Goal: Task Accomplishment & Management: Use online tool/utility

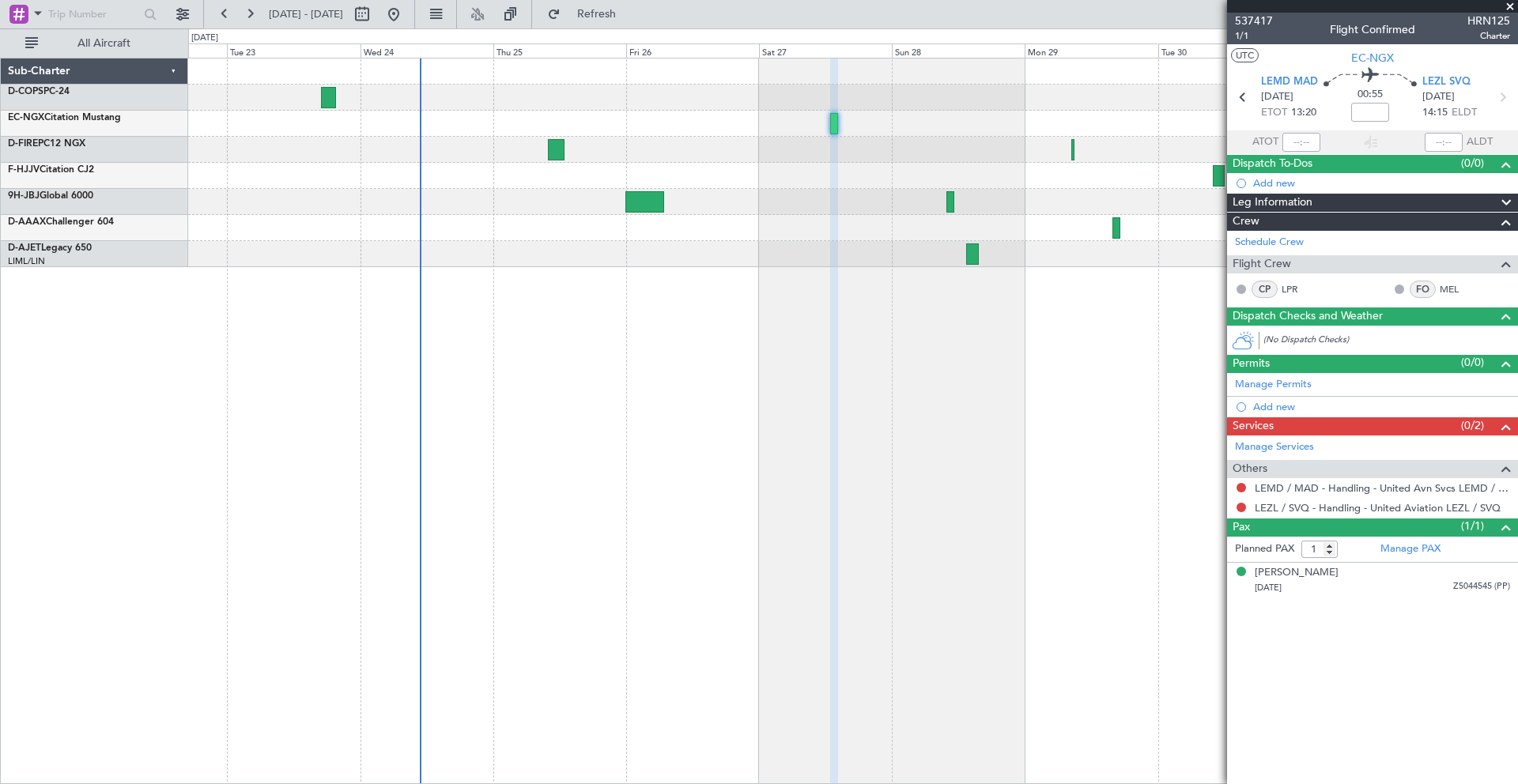
click at [760, 160] on div at bounding box center [853, 163] width 1329 height 208
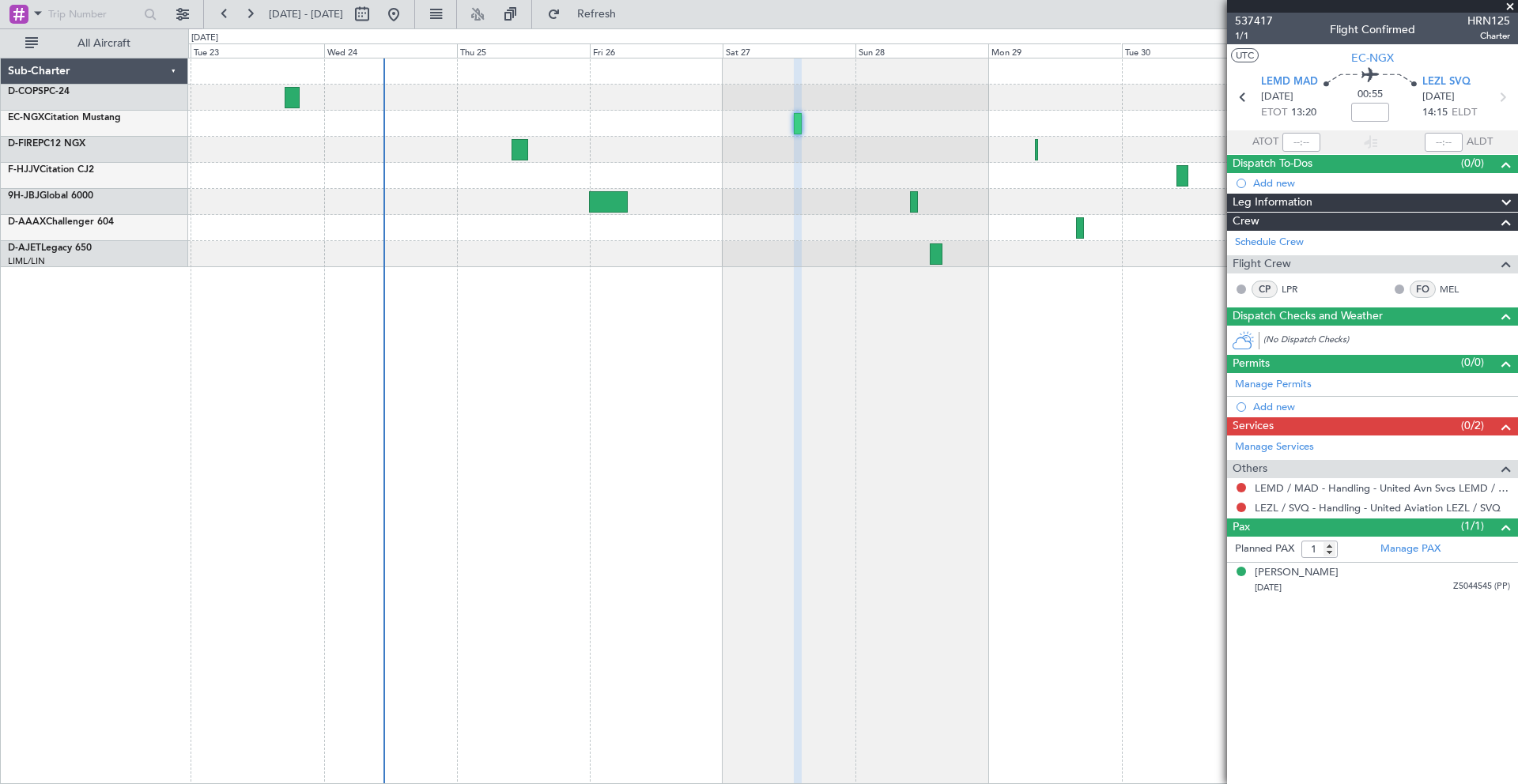
click at [1514, 7] on span at bounding box center [1510, 7] width 16 height 14
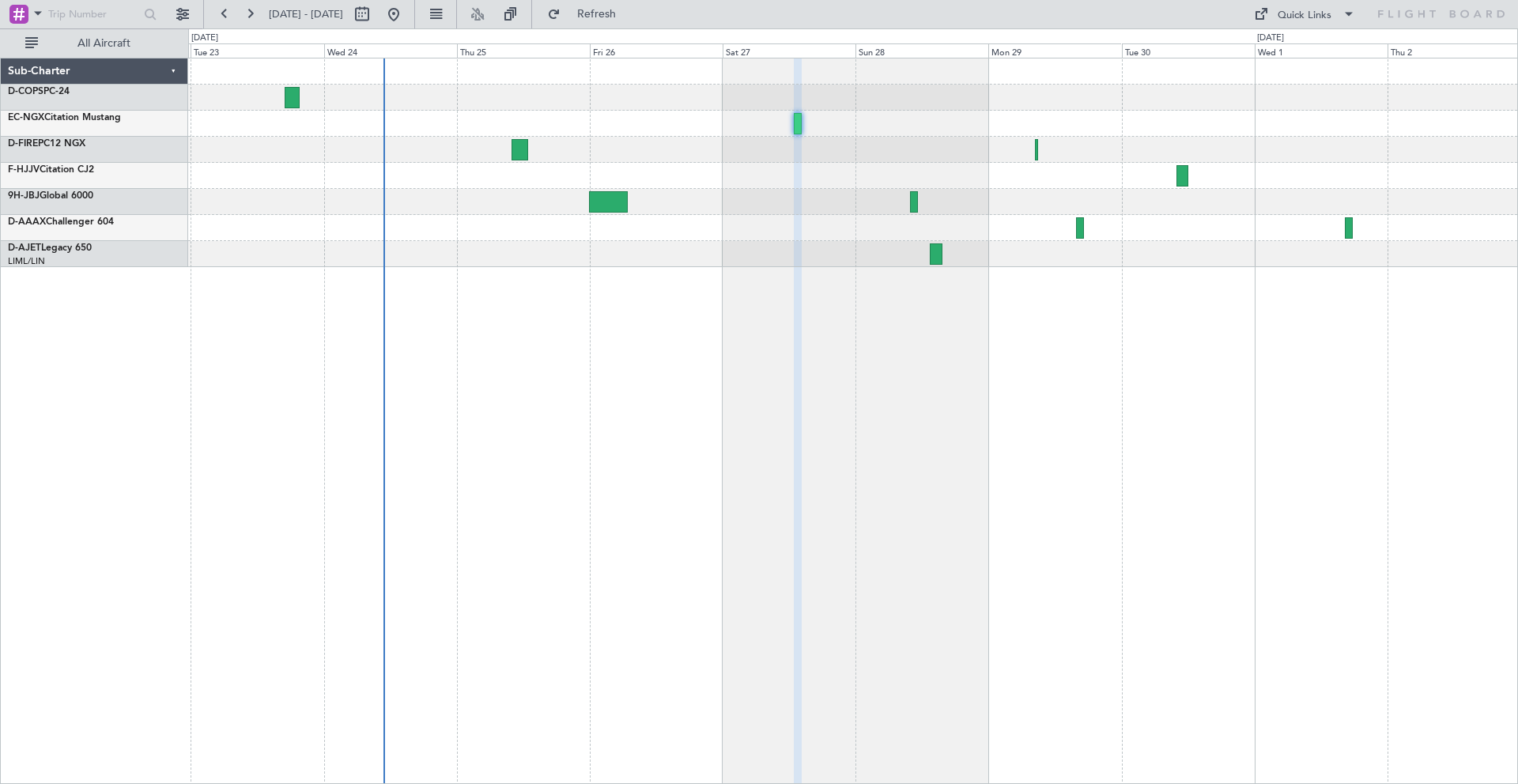
type input "0"
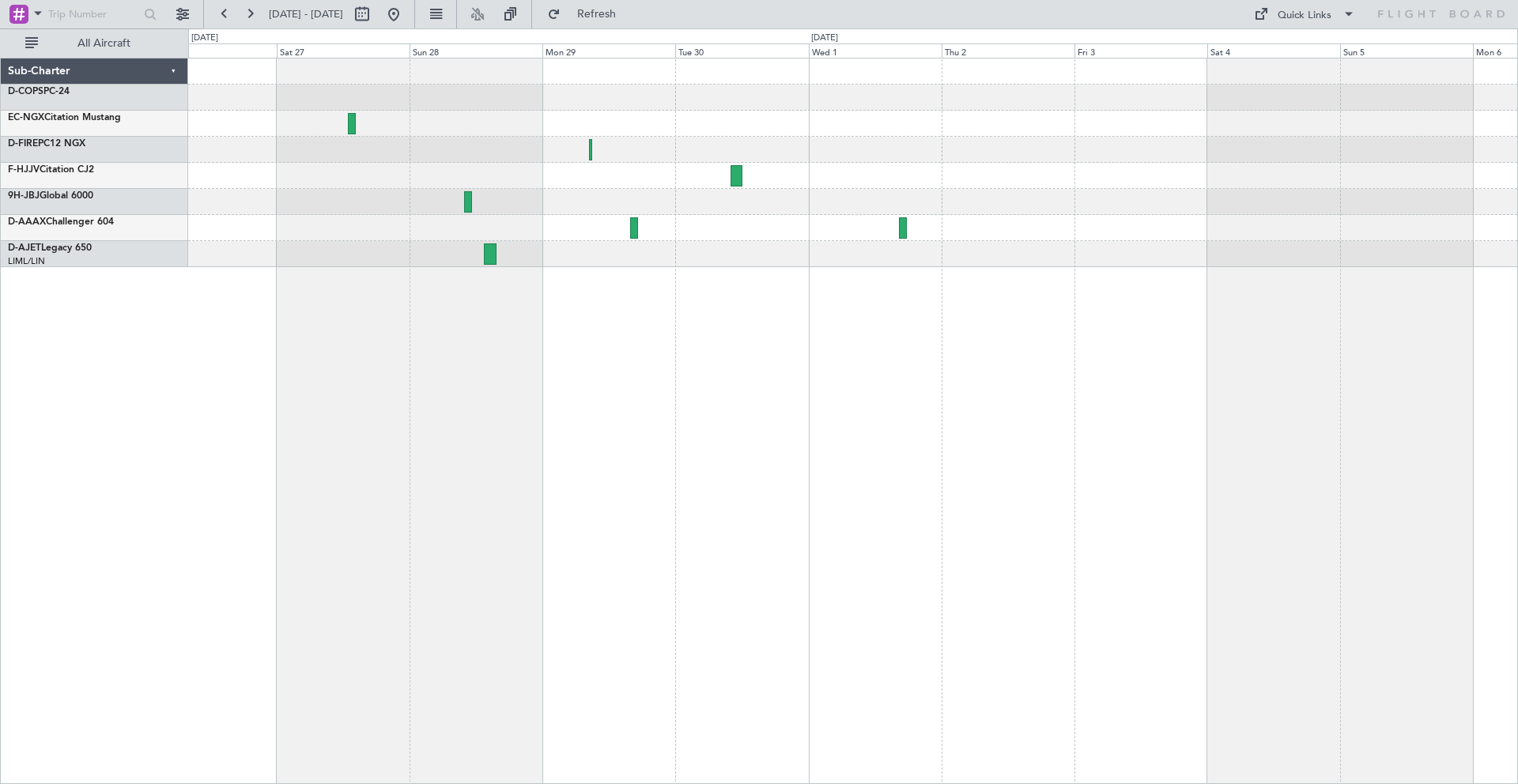
click at [703, 184] on div at bounding box center [853, 163] width 1329 height 208
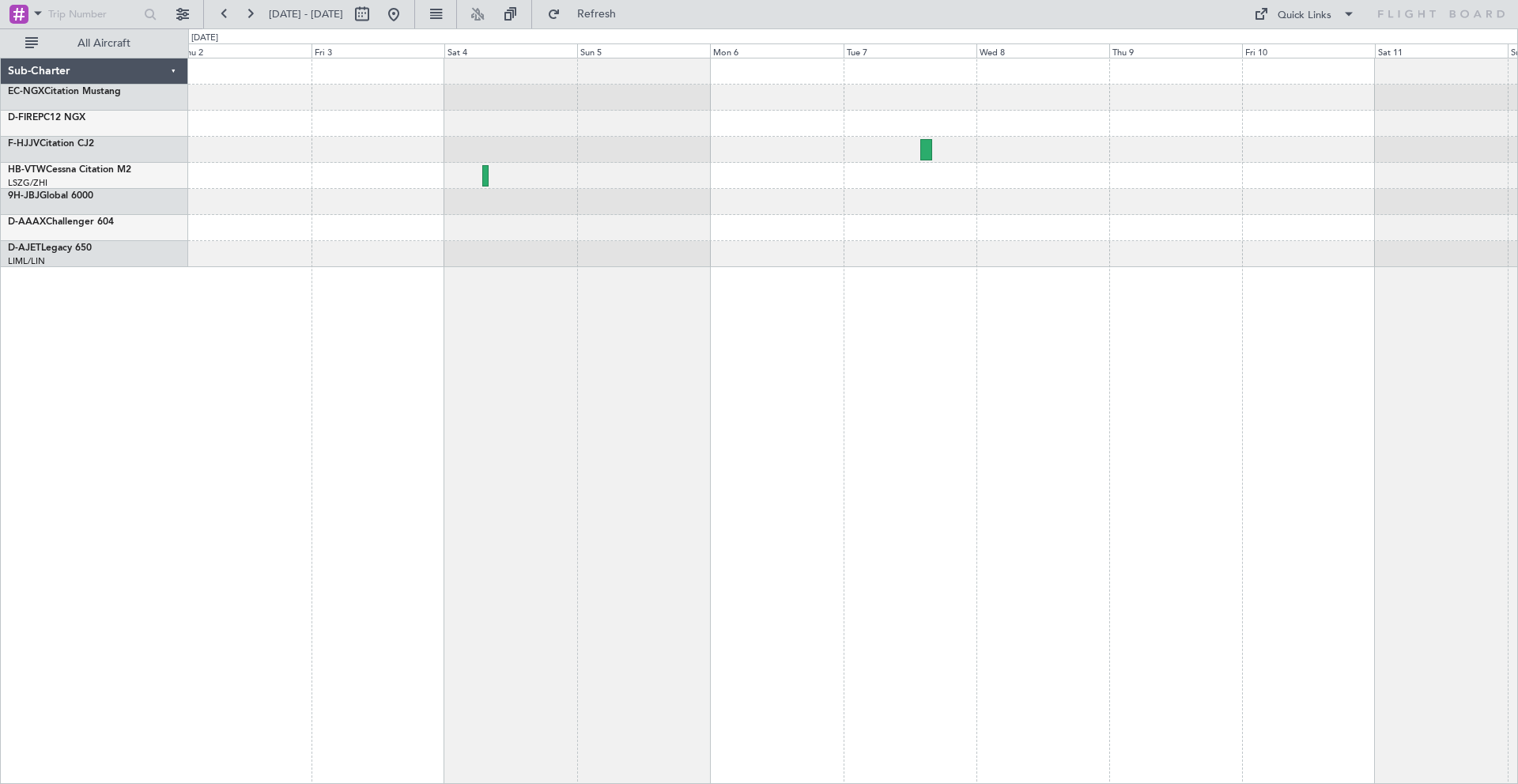
click at [590, 177] on div at bounding box center [853, 176] width 1329 height 27
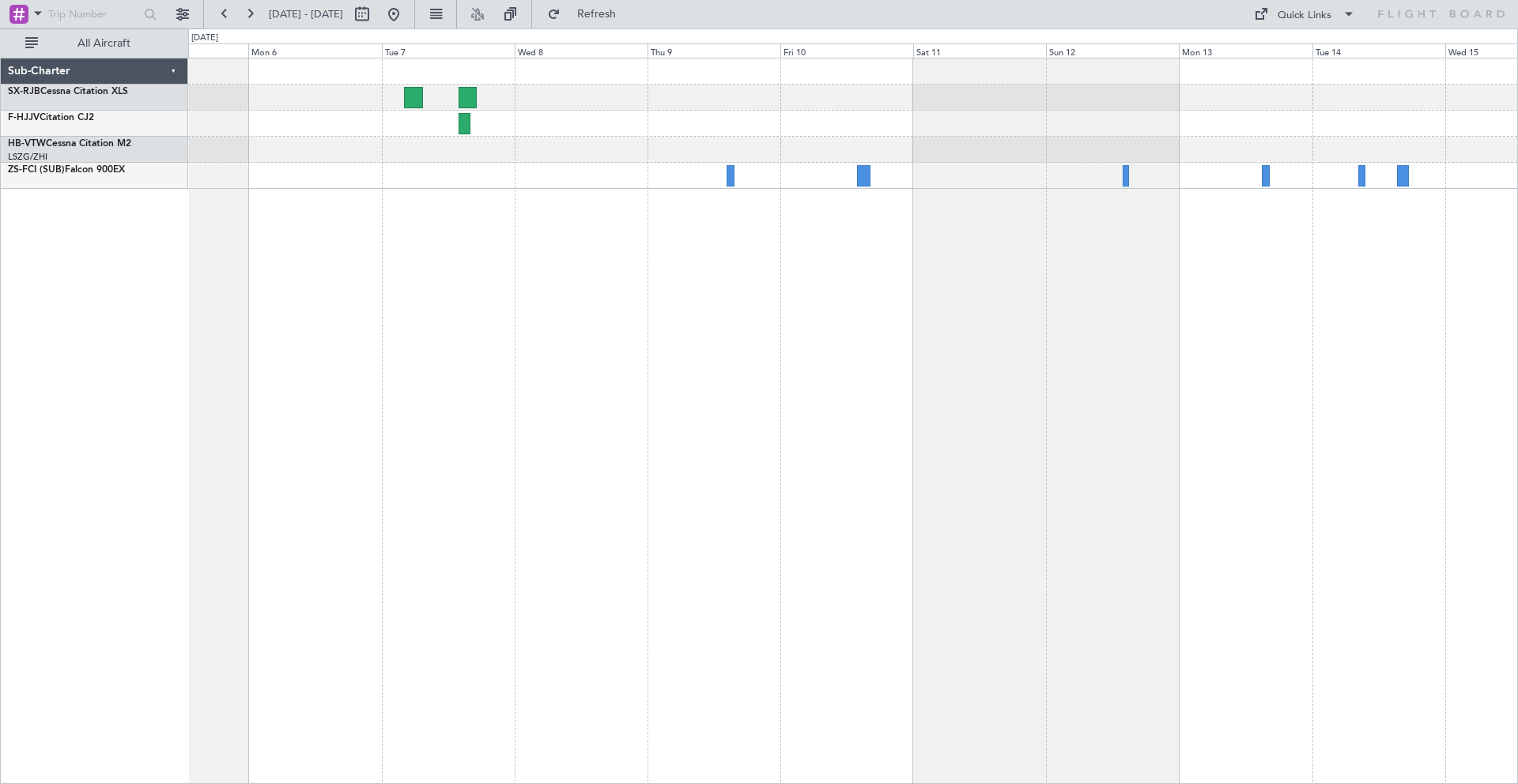
click at [723, 428] on div at bounding box center [854, 421] width 1330 height 727
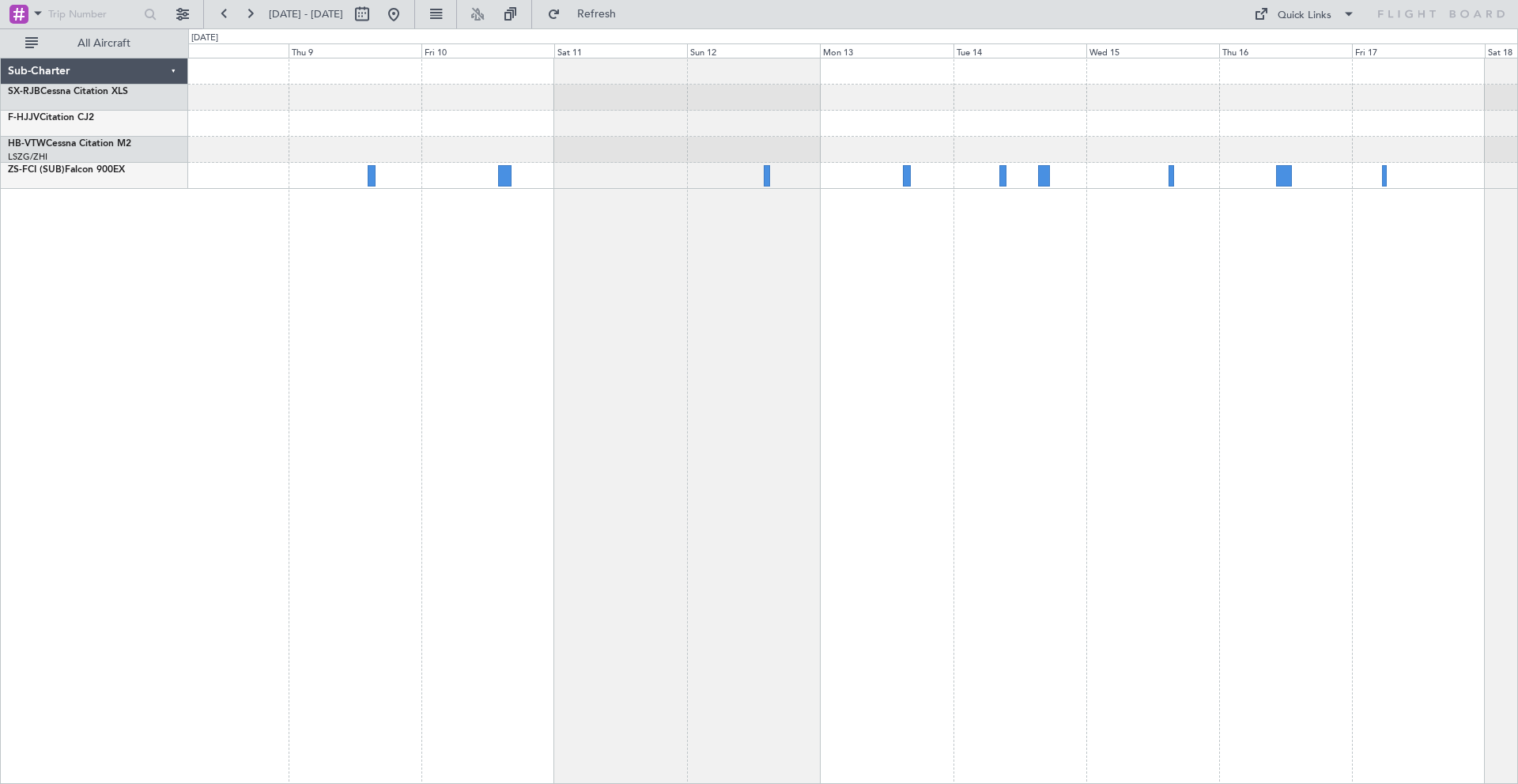
click at [647, 366] on div at bounding box center [854, 421] width 1330 height 727
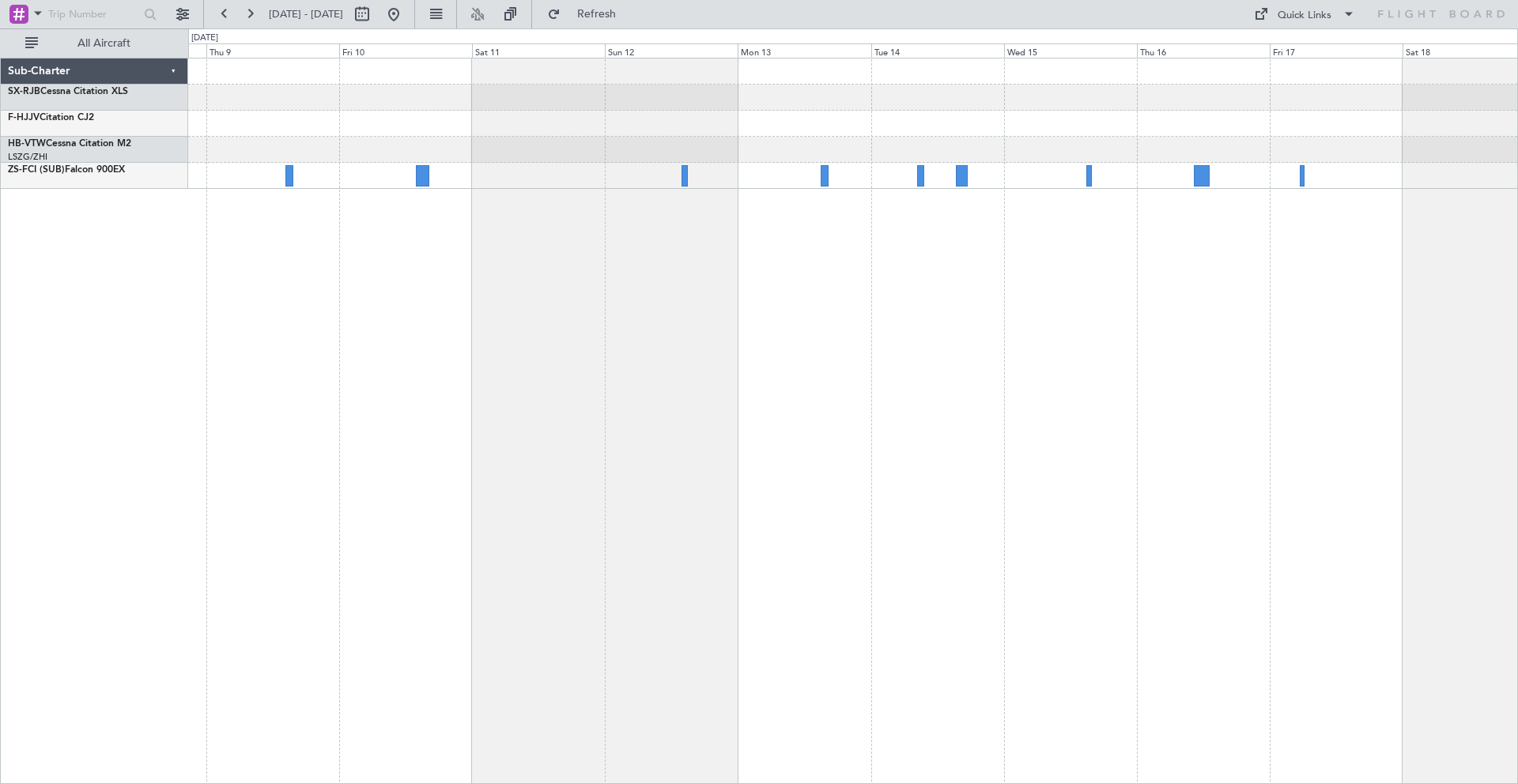
click at [1169, 302] on div at bounding box center [854, 421] width 1330 height 727
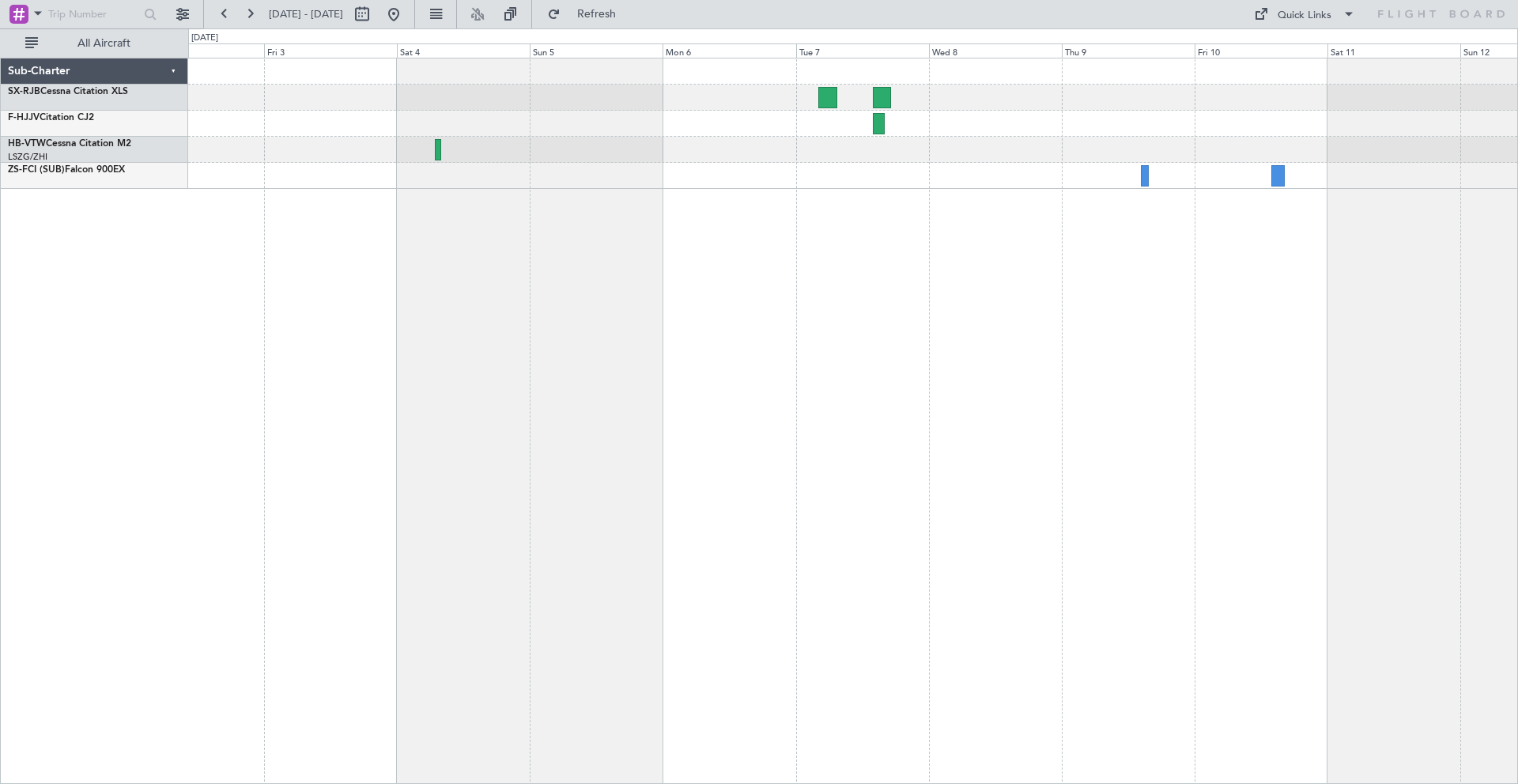
click at [999, 390] on div at bounding box center [854, 421] width 1330 height 727
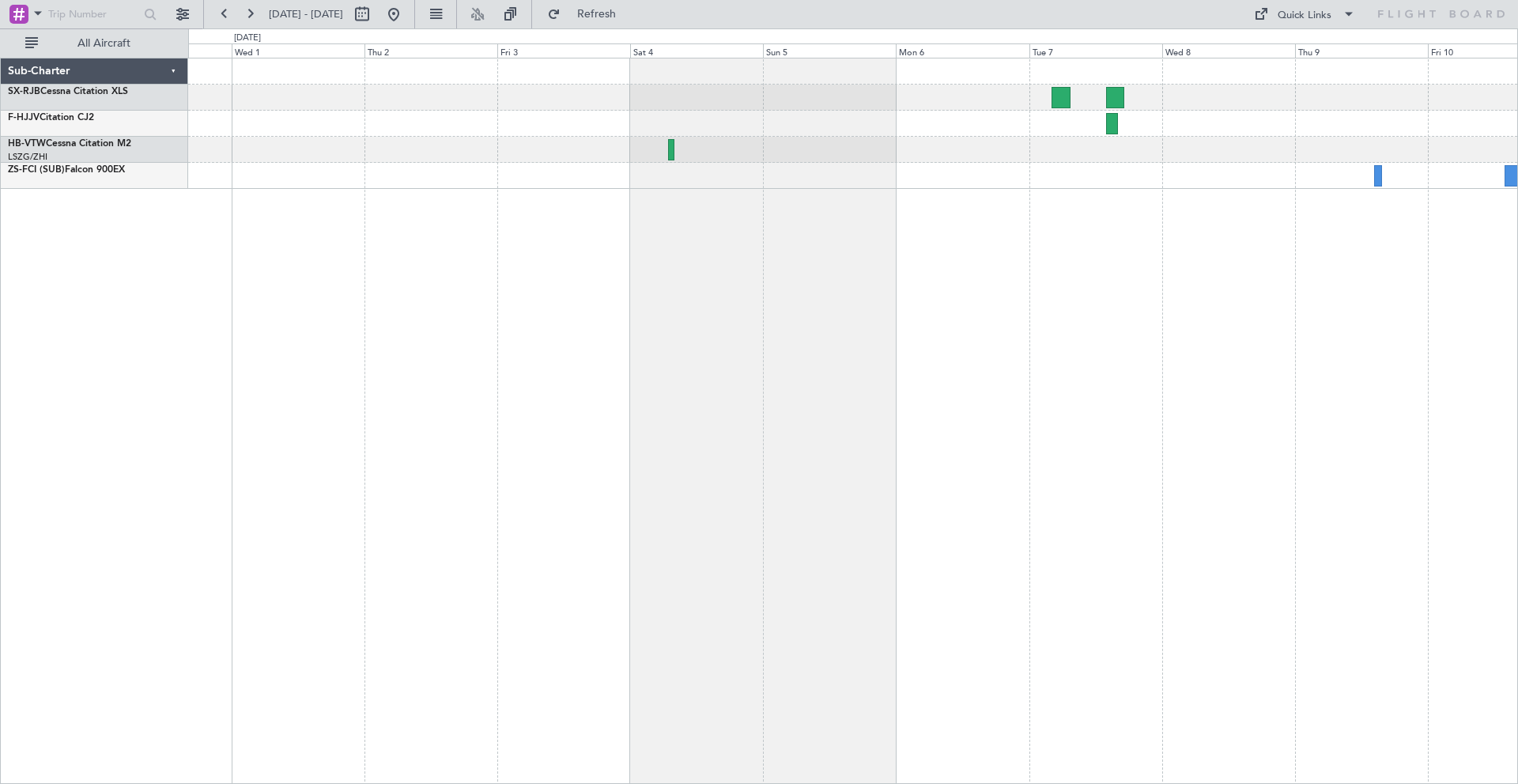
click at [826, 395] on div at bounding box center [854, 421] width 1330 height 727
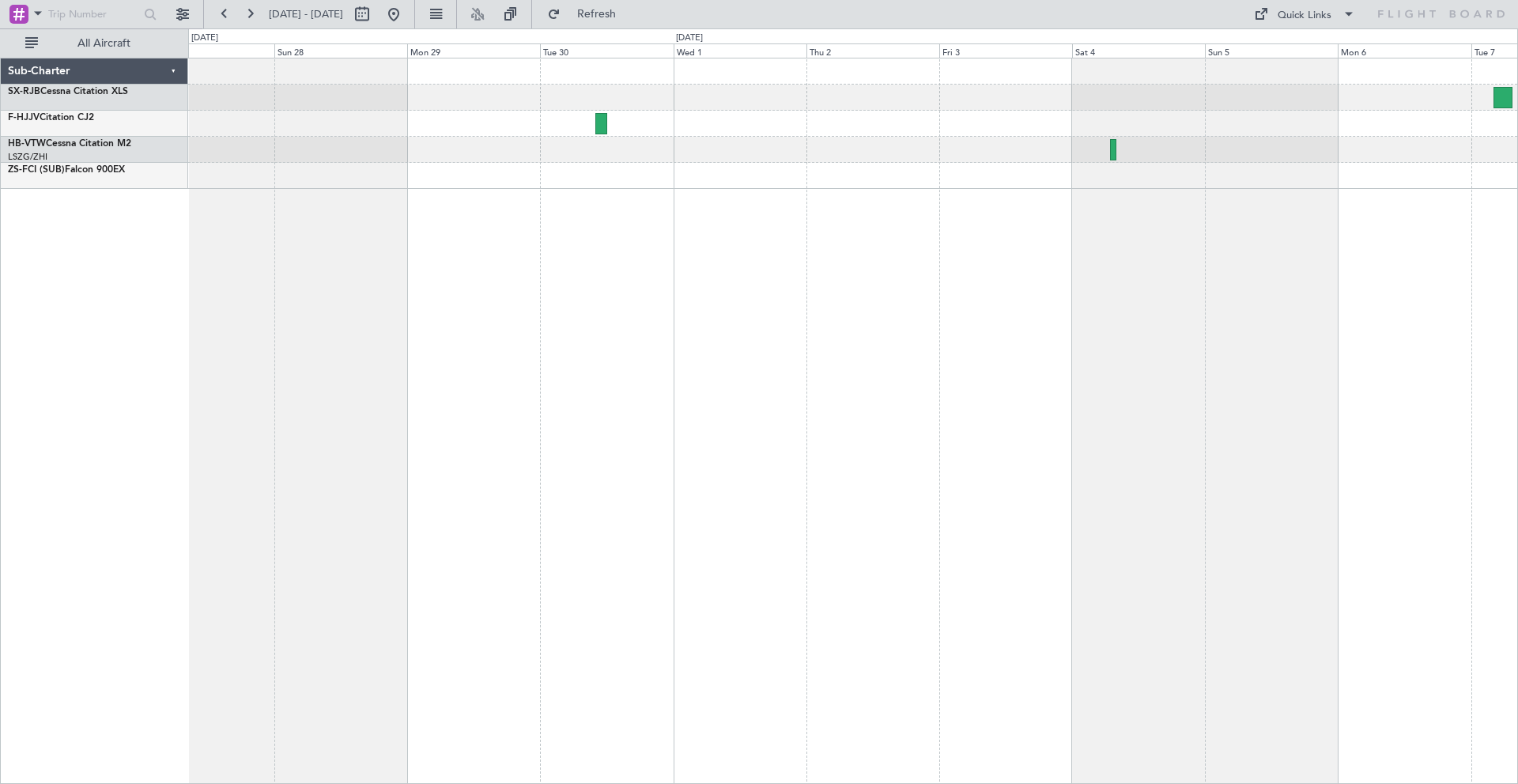
click at [696, 383] on div at bounding box center [854, 421] width 1330 height 727
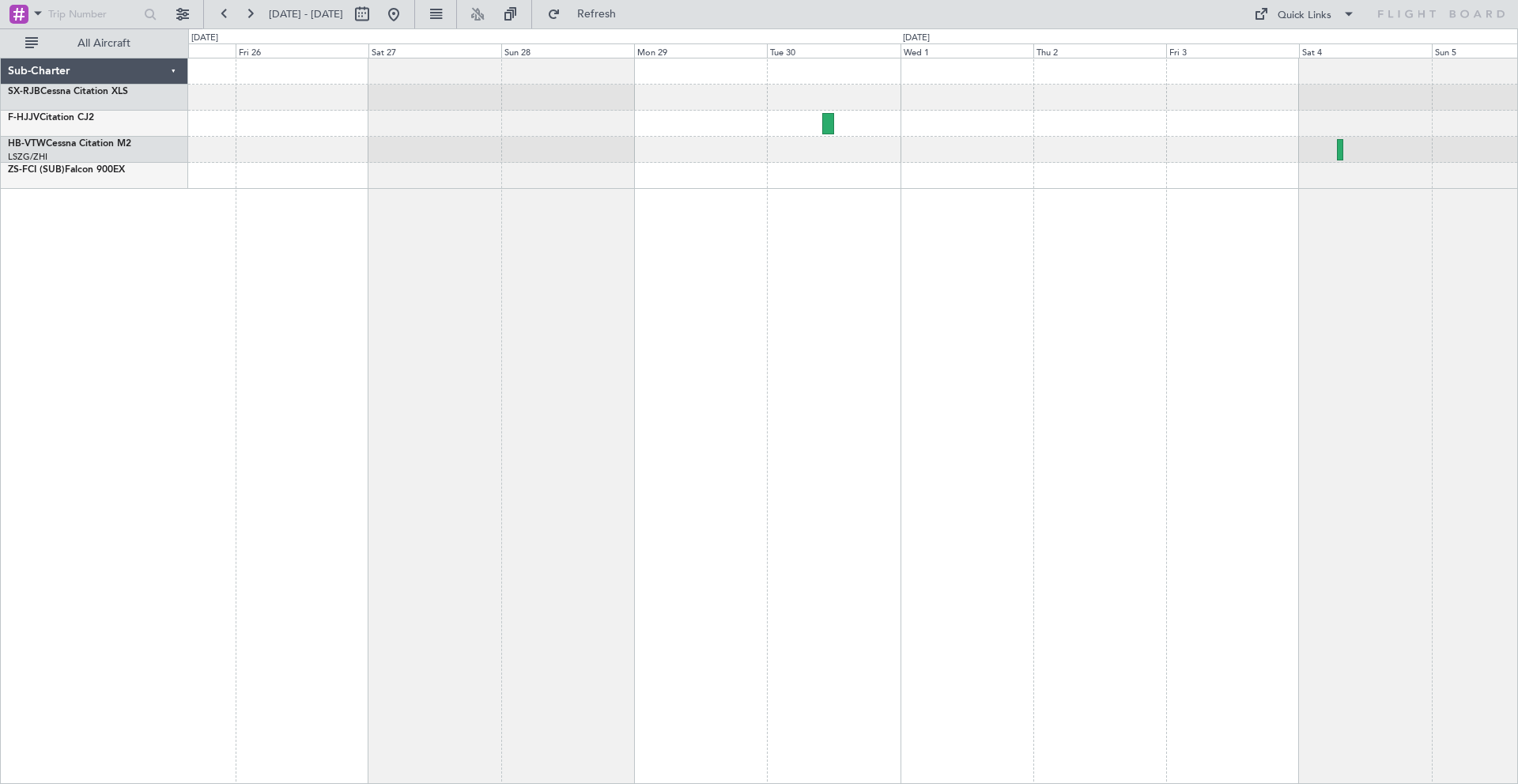
click at [566, 349] on div at bounding box center [854, 421] width 1330 height 727
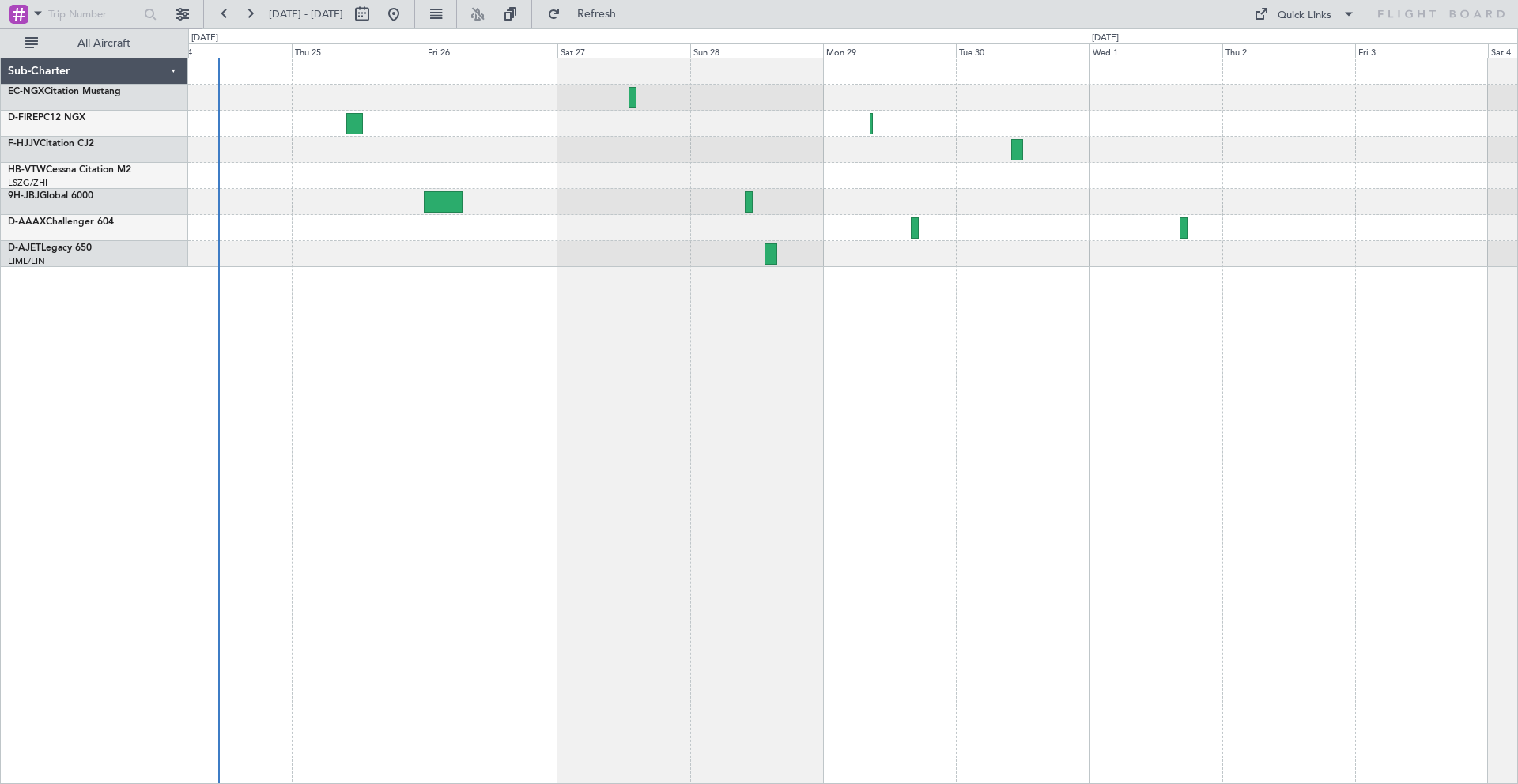
click at [683, 194] on div at bounding box center [853, 201] width 1329 height 27
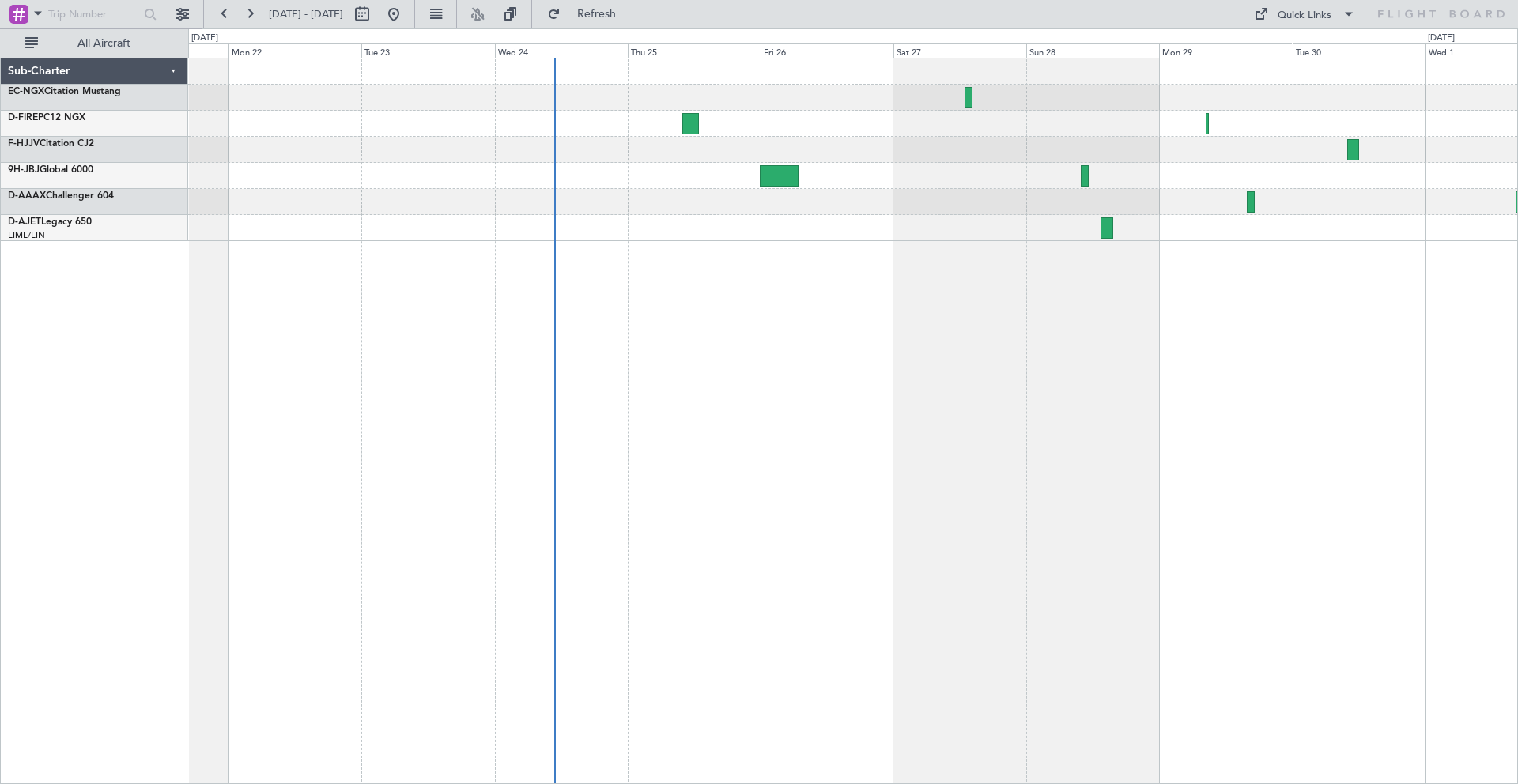
click at [932, 172] on div at bounding box center [853, 176] width 1329 height 27
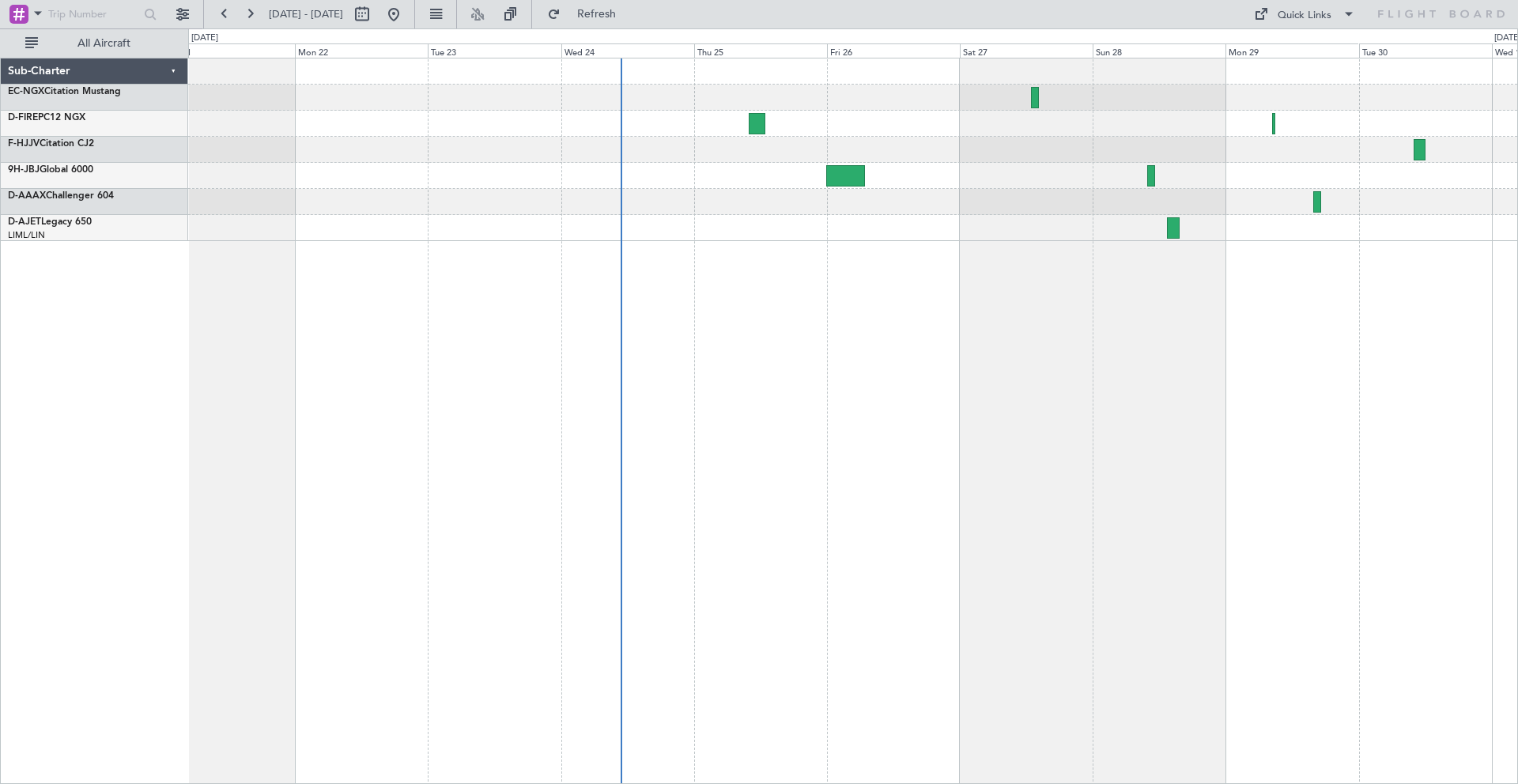
click at [699, 154] on div at bounding box center [853, 149] width 1329 height 27
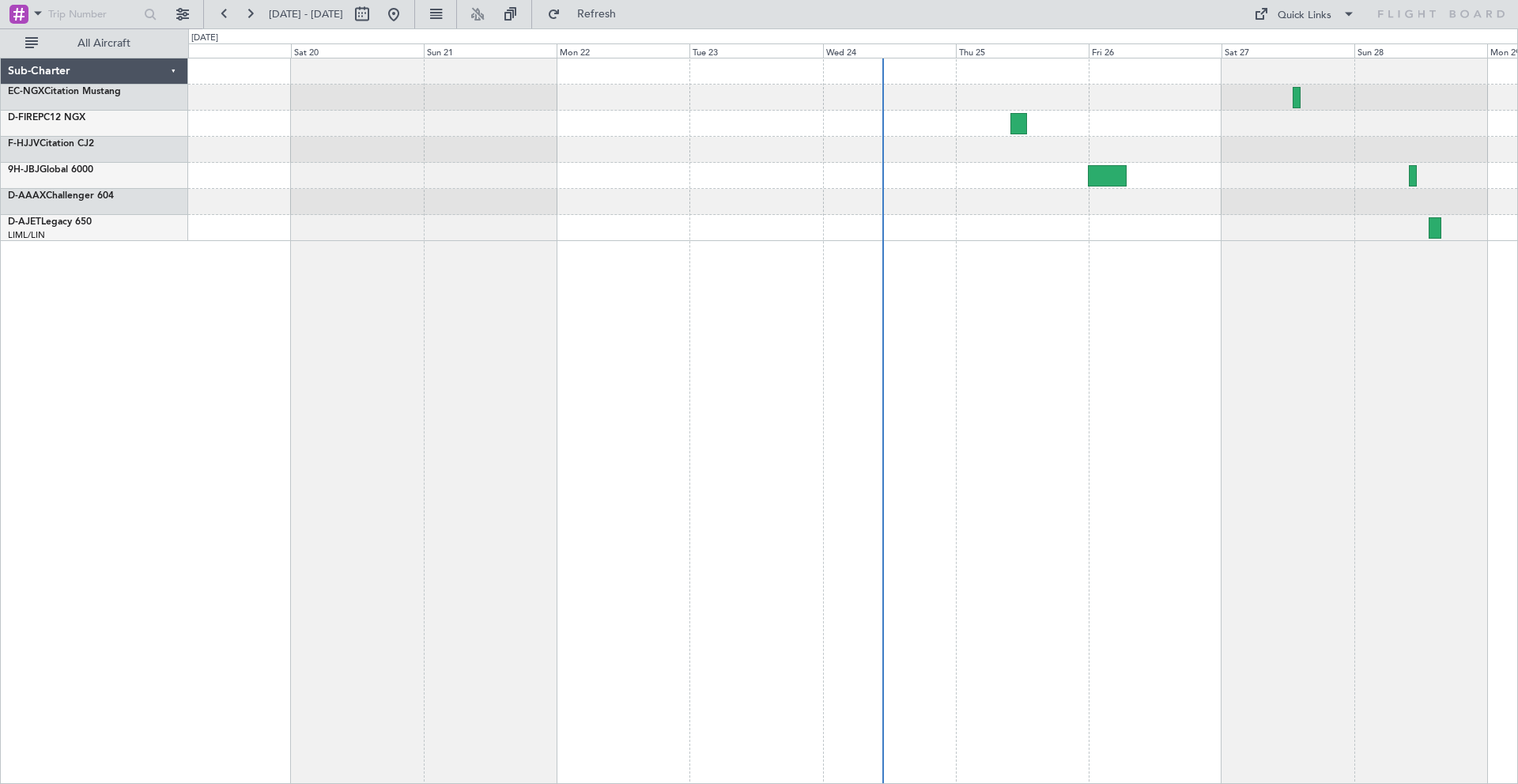
click at [768, 151] on div at bounding box center [853, 149] width 1329 height 27
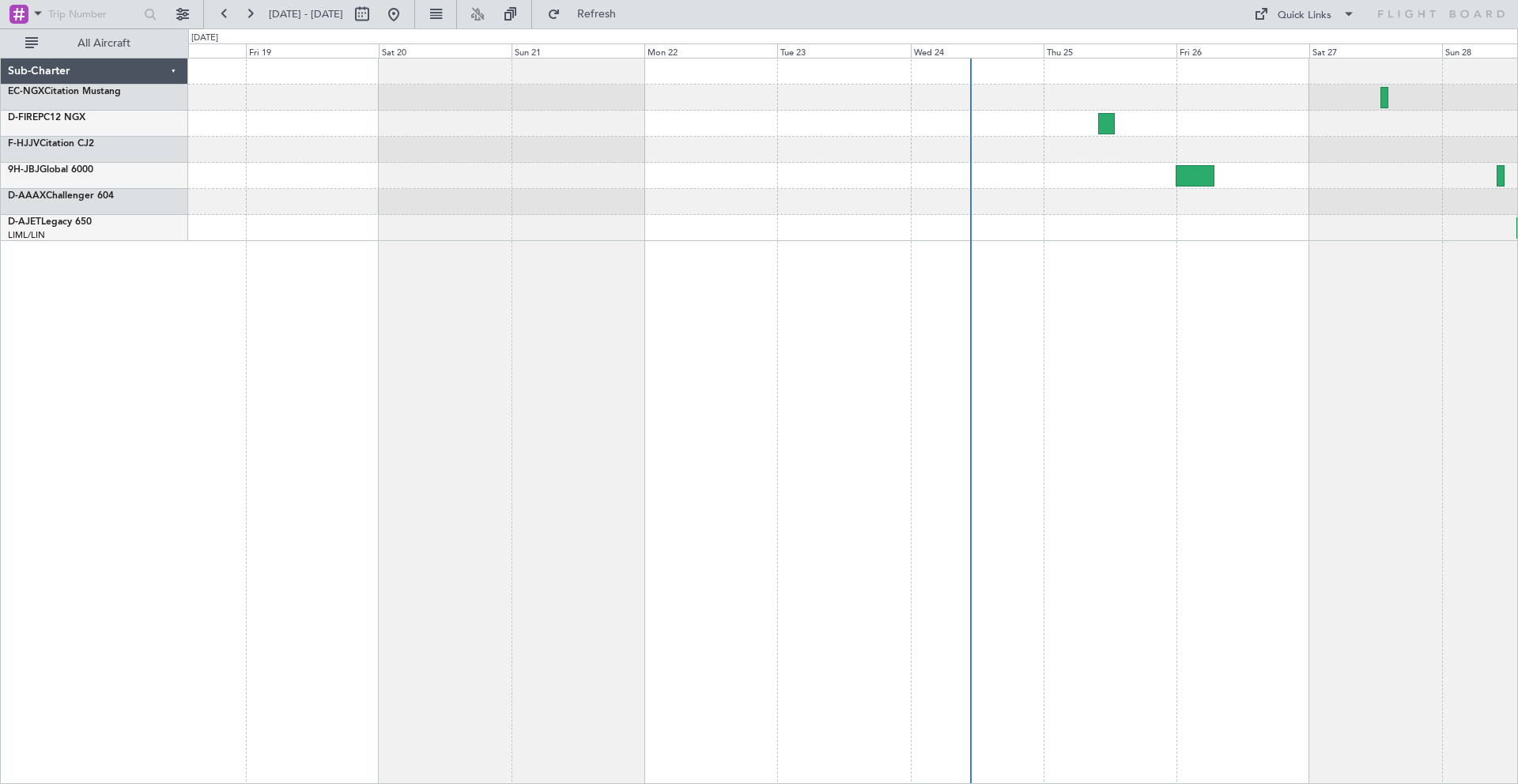
click at [398, 143] on div at bounding box center [853, 149] width 1329 height 27
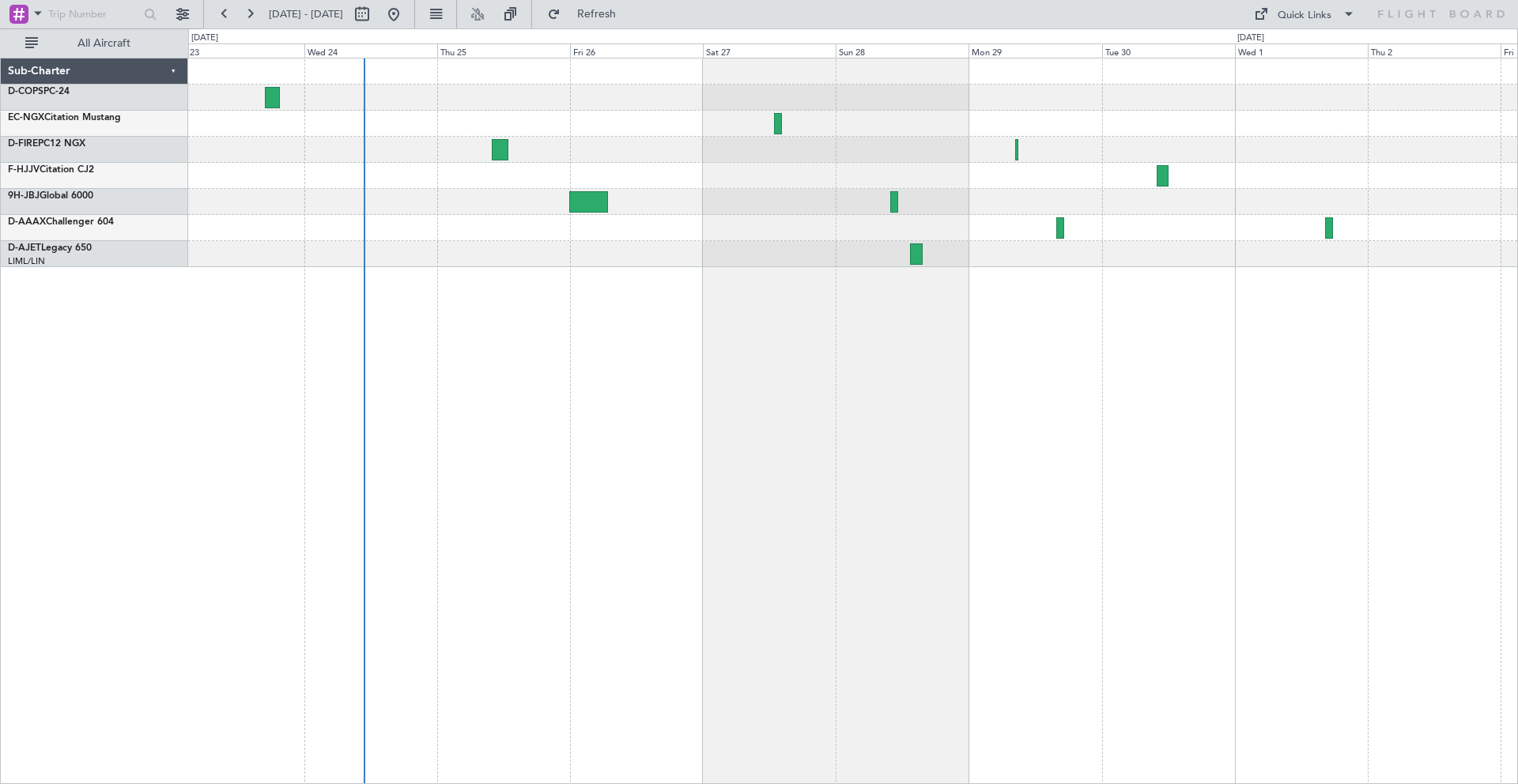
drag, startPoint x: 570, startPoint y: 345, endPoint x: 691, endPoint y: 187, distance: 199.0
click at [687, 187] on div at bounding box center [853, 176] width 1329 height 27
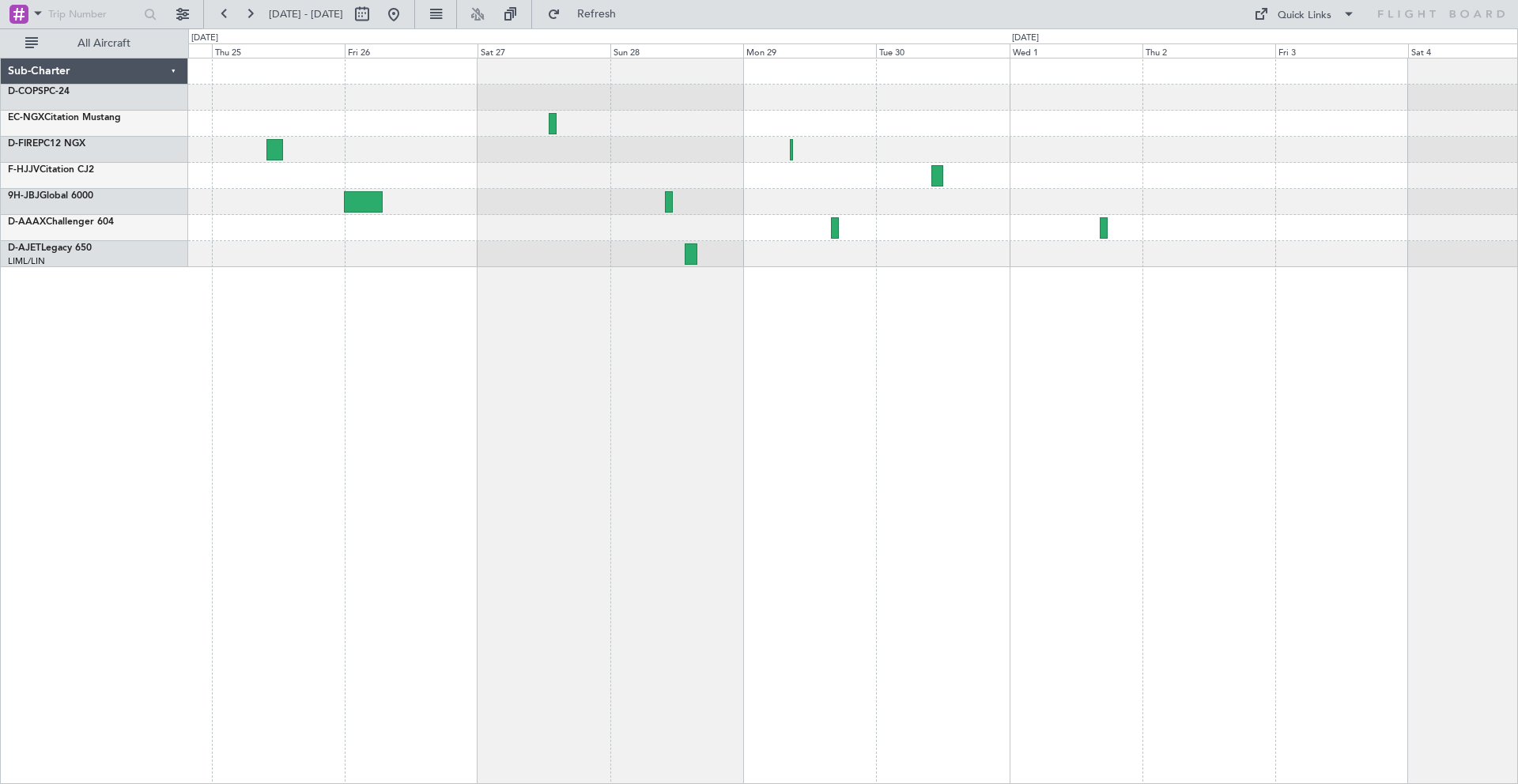
click at [761, 199] on div at bounding box center [853, 201] width 1329 height 27
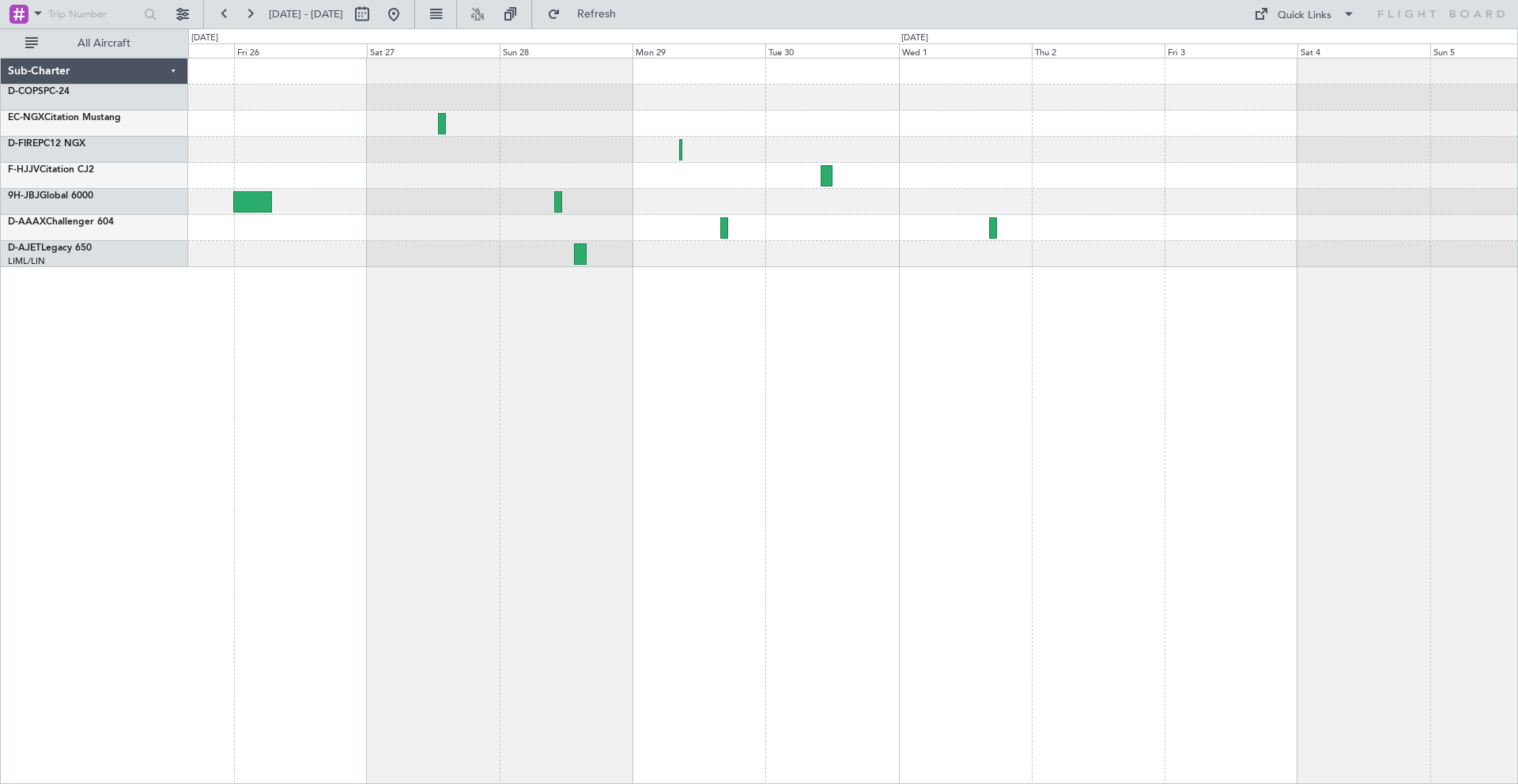
click at [753, 189] on div at bounding box center [853, 201] width 1329 height 27
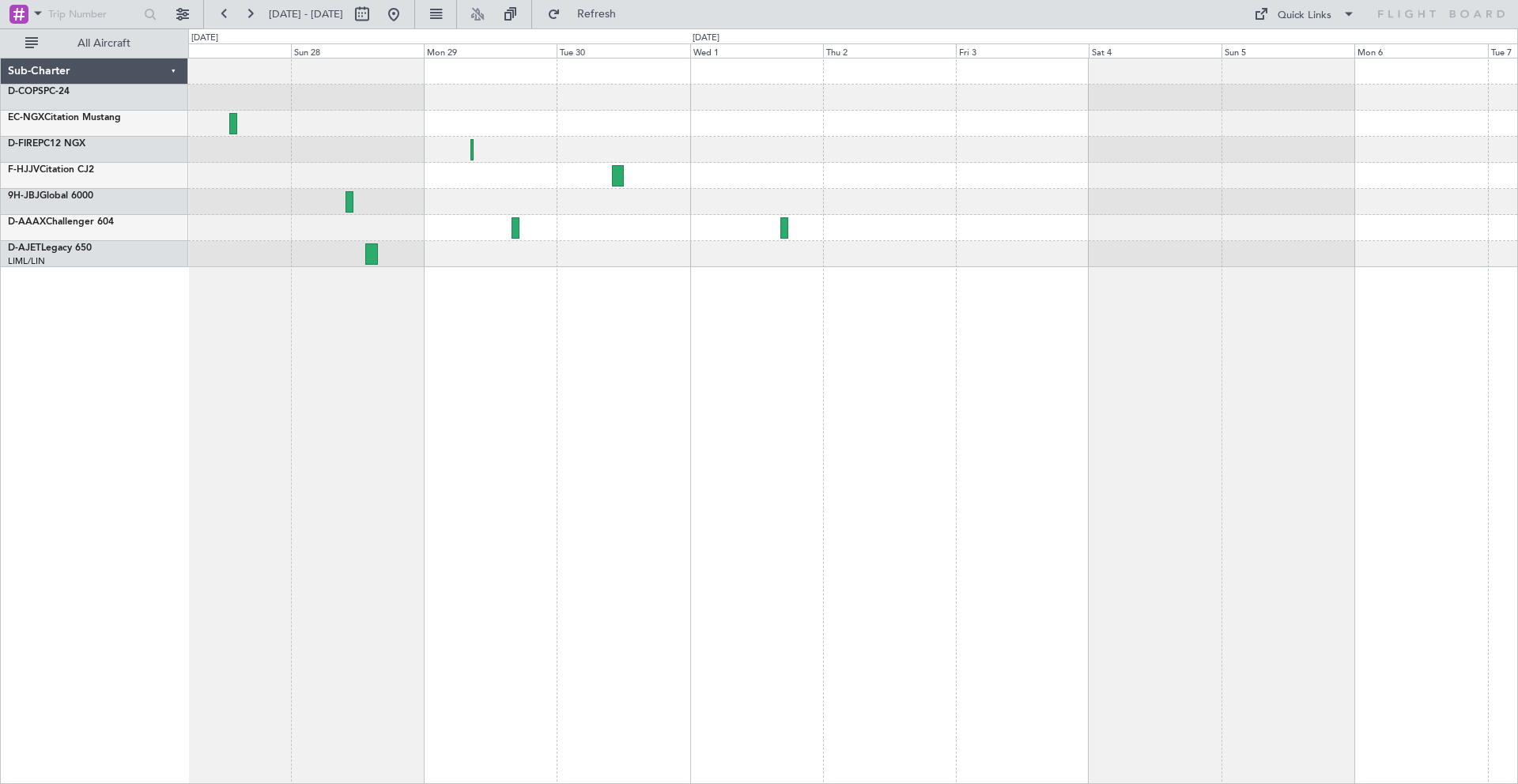
click at [1272, 181] on div at bounding box center [853, 176] width 1329 height 27
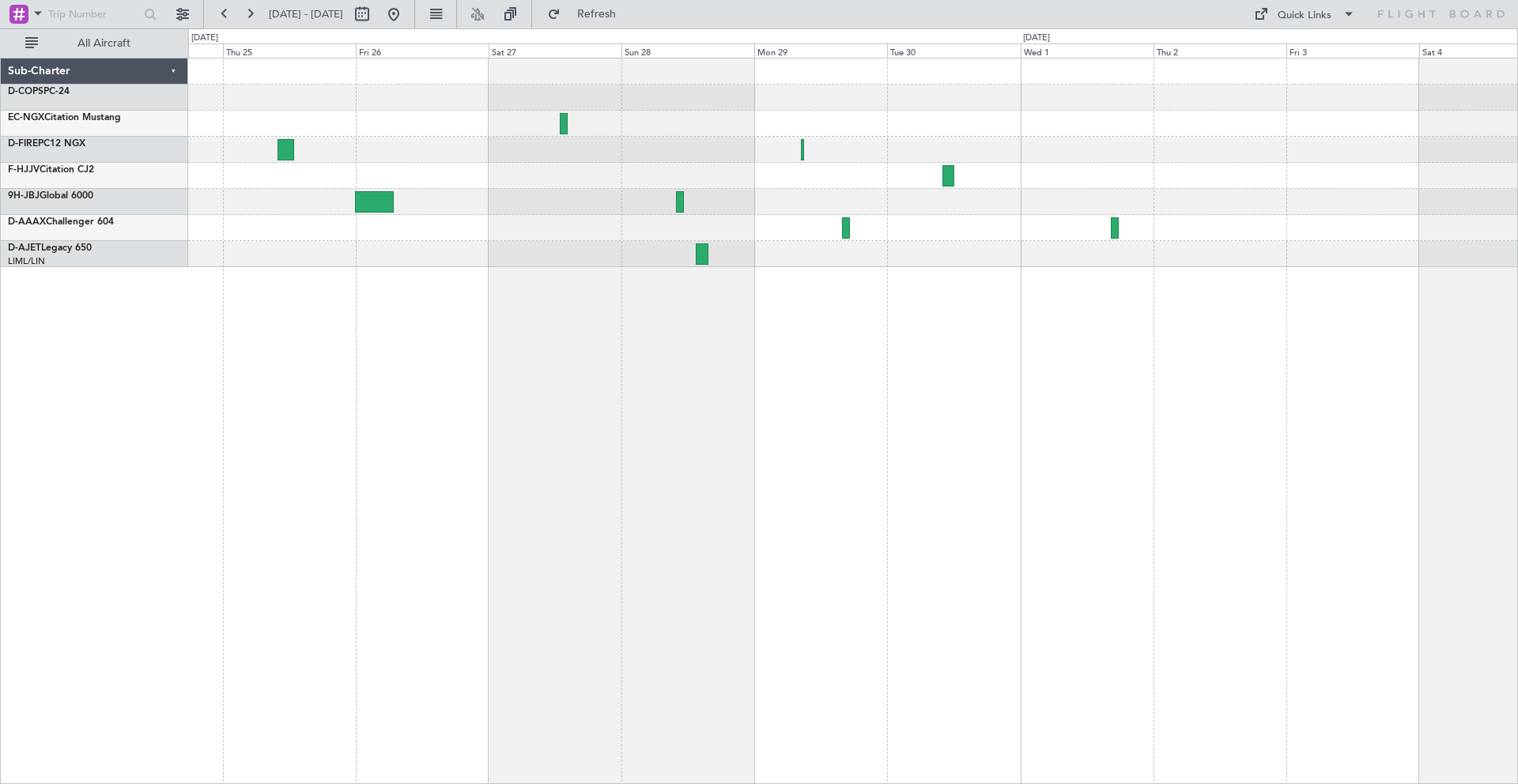
click at [1121, 166] on div at bounding box center [853, 176] width 1329 height 27
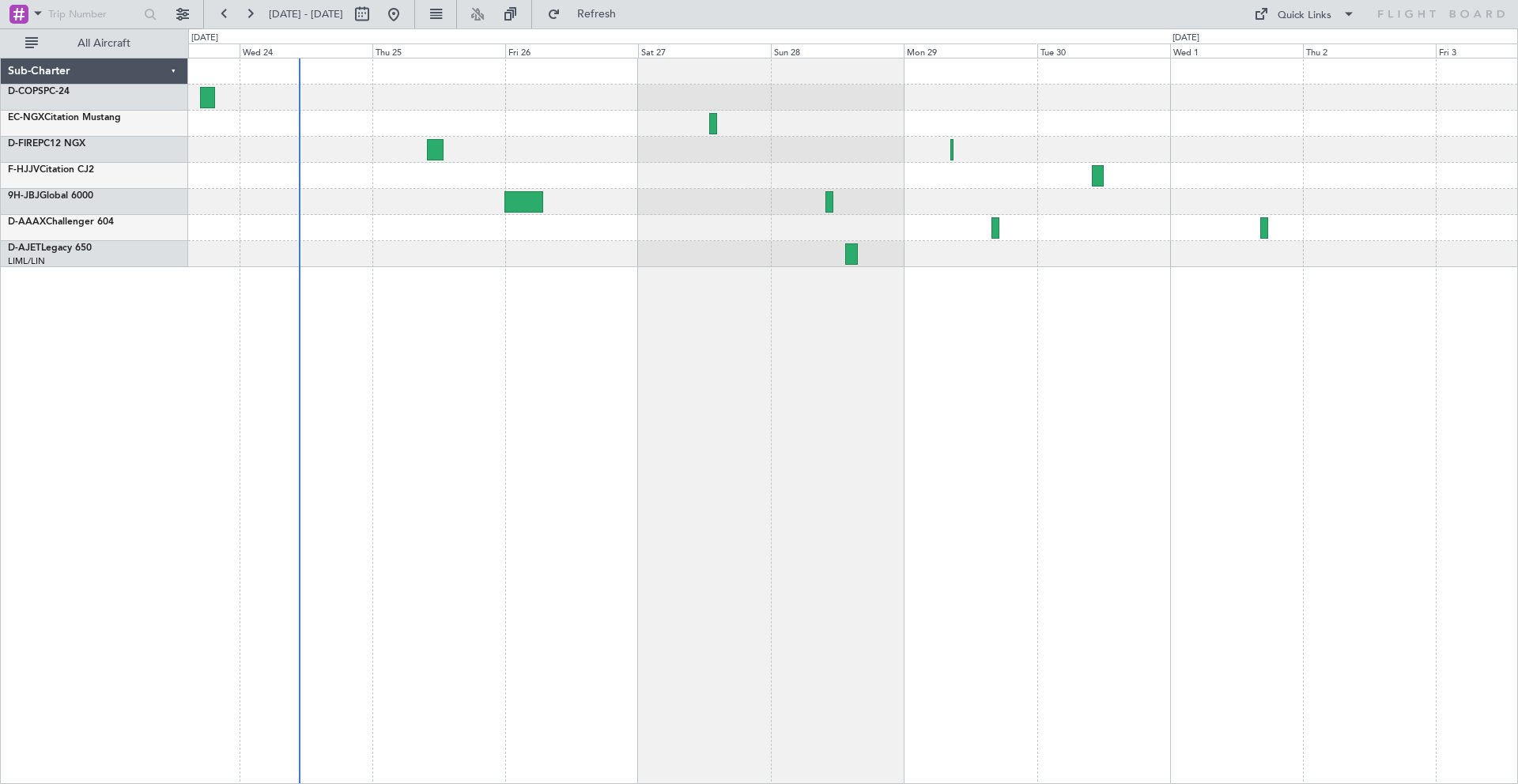
click at [1065, 156] on div at bounding box center [853, 149] width 1329 height 27
